Goal: Task Accomplishment & Management: Use online tool/utility

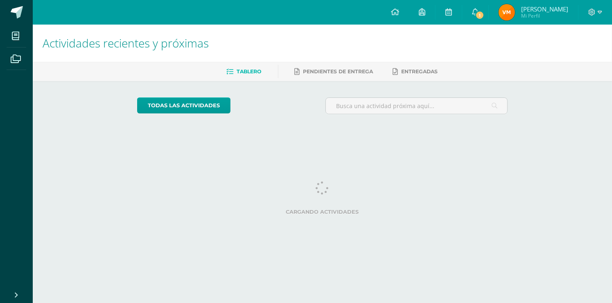
drag, startPoint x: 522, startPoint y: 61, endPoint x: 514, endPoint y: 52, distance: 11.9
click at [522, 61] on h1 "Actividades recientes y próximas" at bounding box center [323, 43] width 560 height 37
click at [479, 17] on span "1" at bounding box center [480, 15] width 9 height 9
click at [579, 98] on div "Actividades recientes y próximas Tablero Pendientes de entrega Entregadas todas…" at bounding box center [323, 81] width 580 height 113
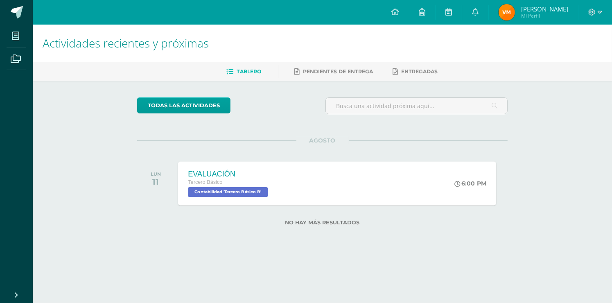
click at [274, 196] on div "EVALUACIÓN Tercero Básico Contabilidad 'Tercero Básico B'" at bounding box center [230, 183] width 102 height 44
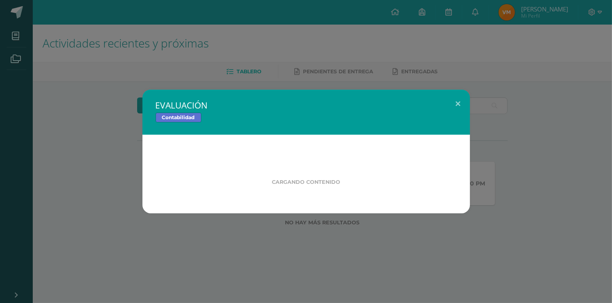
click at [558, 210] on div "EVALUACIÓN Contabilidad Cargando contenido" at bounding box center [306, 152] width 606 height 124
